Goal: Obtain resource: Obtain resource

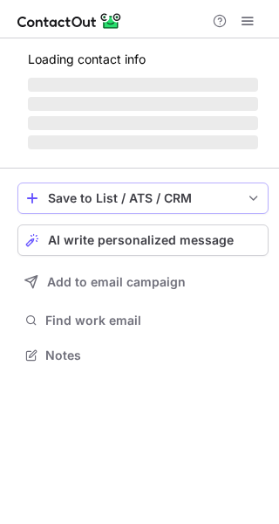
scroll to position [366, 279]
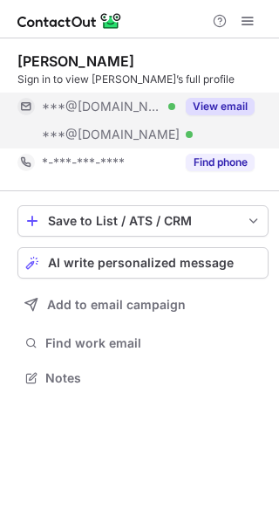
click at [207, 113] on button "View email" at bounding box center [220, 106] width 69 height 17
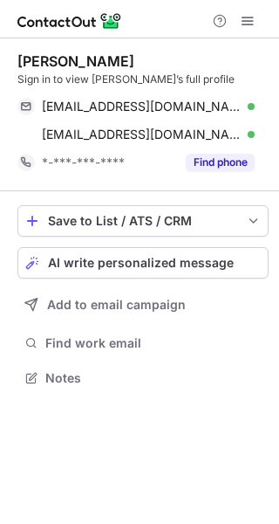
scroll to position [366, 279]
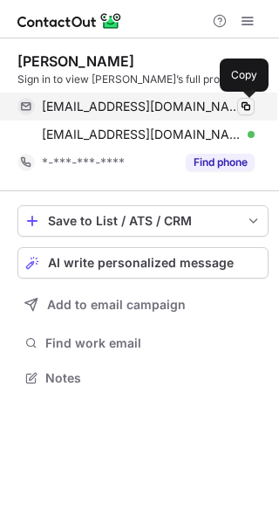
click at [248, 106] on span at bounding box center [246, 107] width 14 height 14
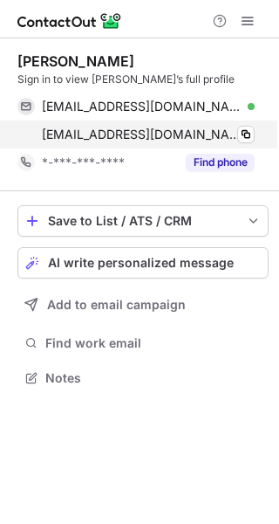
click at [247, 144] on div "realtordan1@comcast.net Verified Copy" at bounding box center [135, 134] width 237 height 28
